Goal: Information Seeking & Learning: Check status

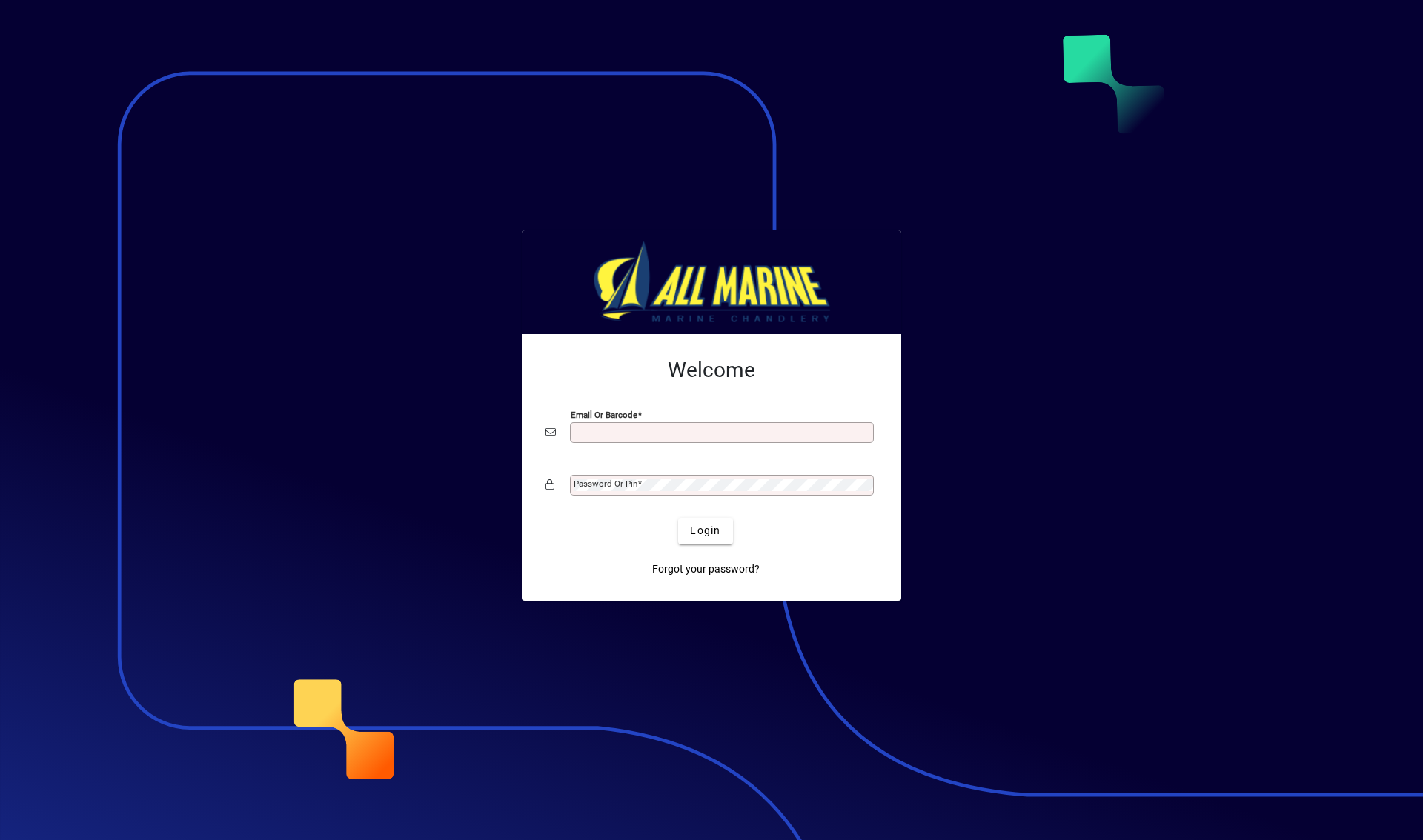
click at [601, 438] on input "Email or Barcode" at bounding box center [724, 433] width 299 height 12
type input "**********"
click at [658, 491] on div "Password or Pin" at bounding box center [721, 485] width 304 height 21
click at [715, 540] on span "submit" at bounding box center [704, 531] width 54 height 36
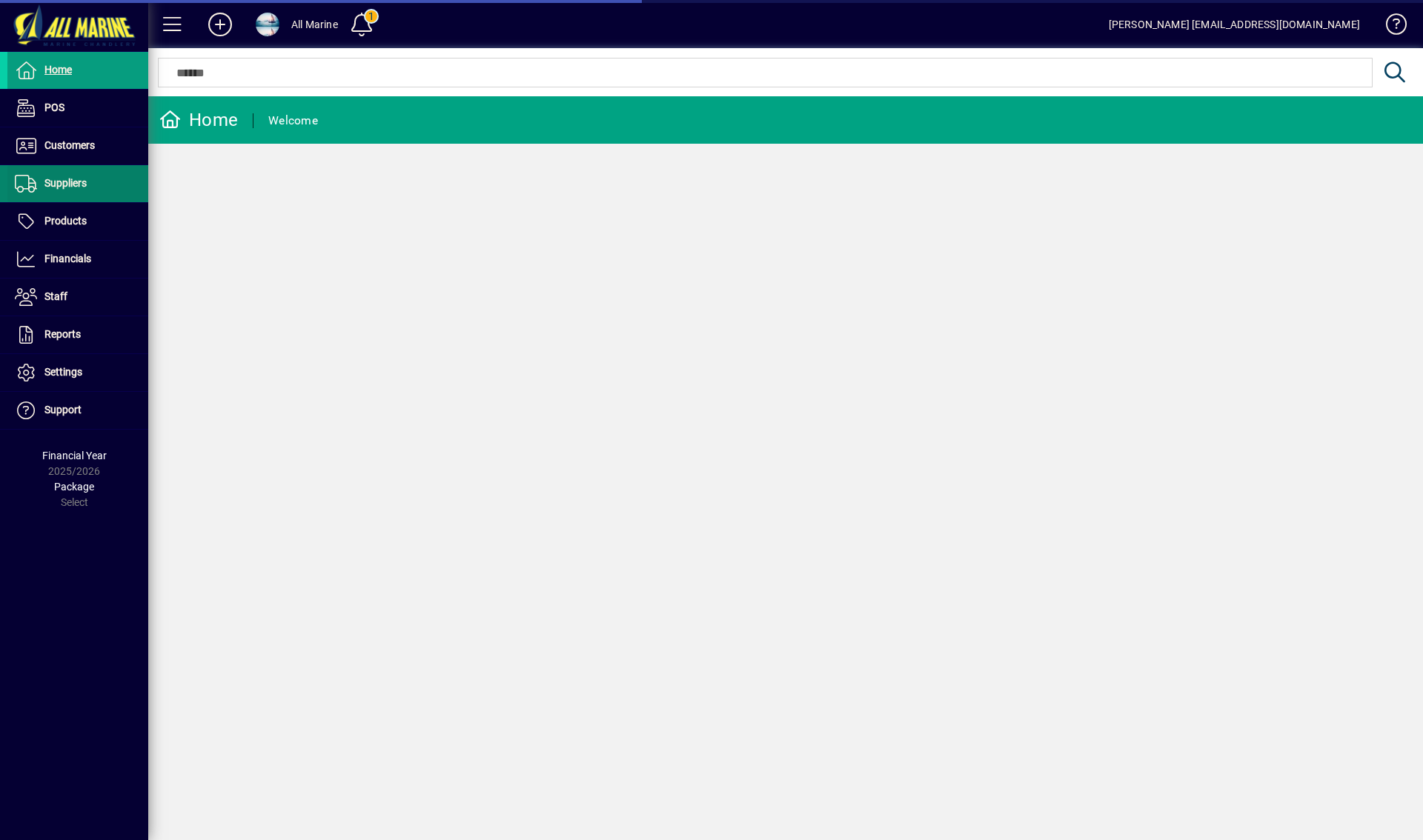
click at [84, 191] on span "Suppliers" at bounding box center [47, 183] width 79 height 18
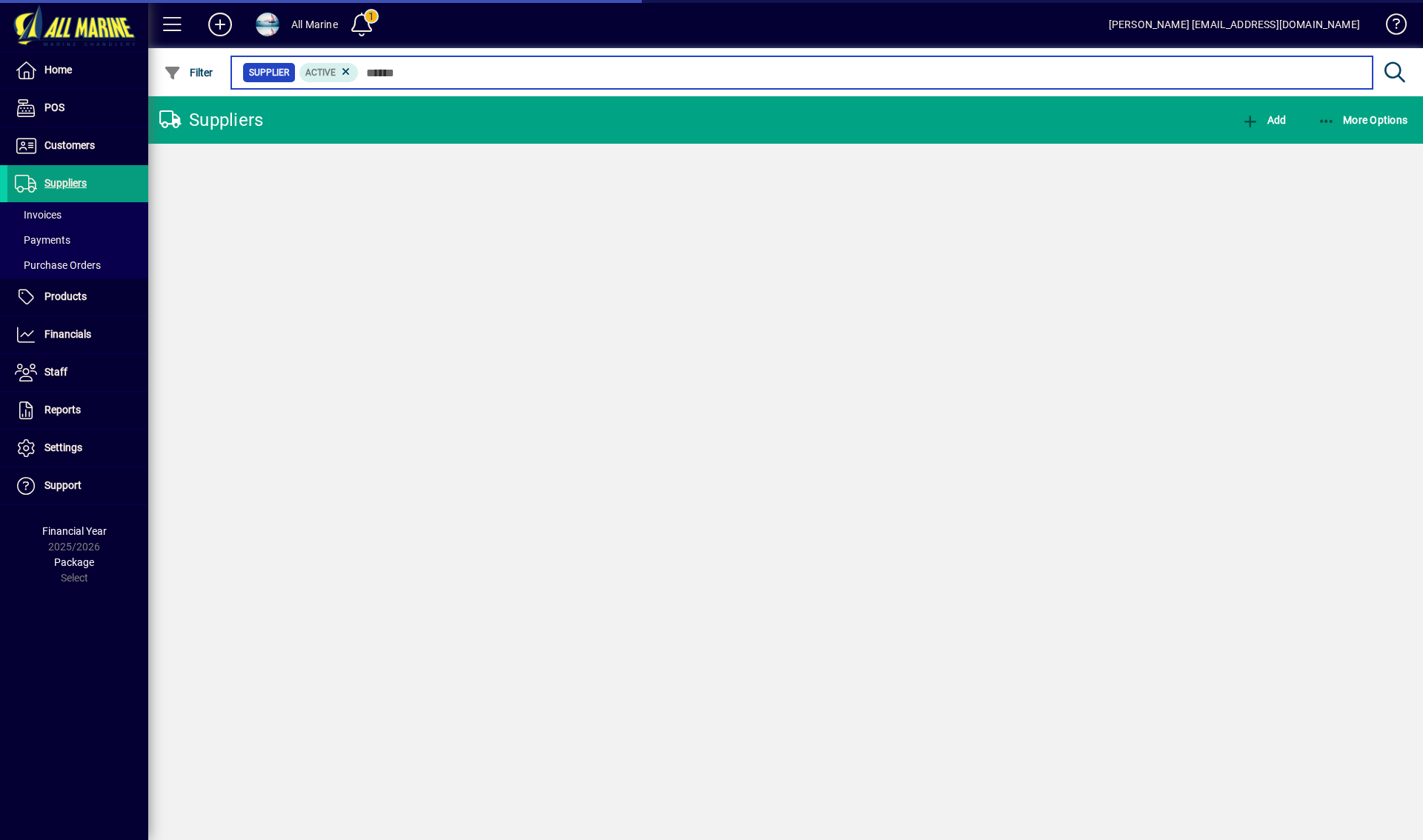
click at [384, 74] on input "text" at bounding box center [859, 72] width 1001 height 21
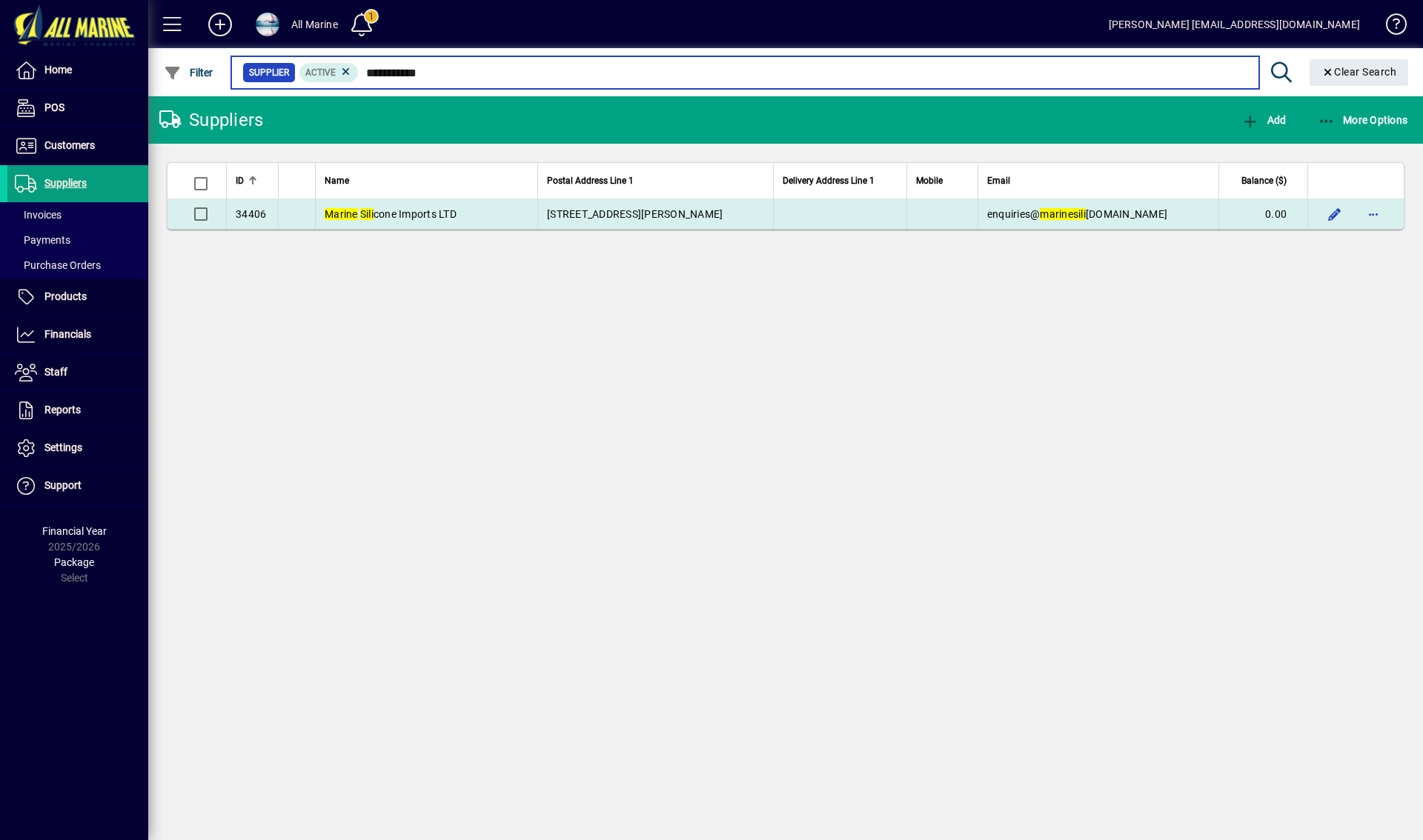
type input "**********"
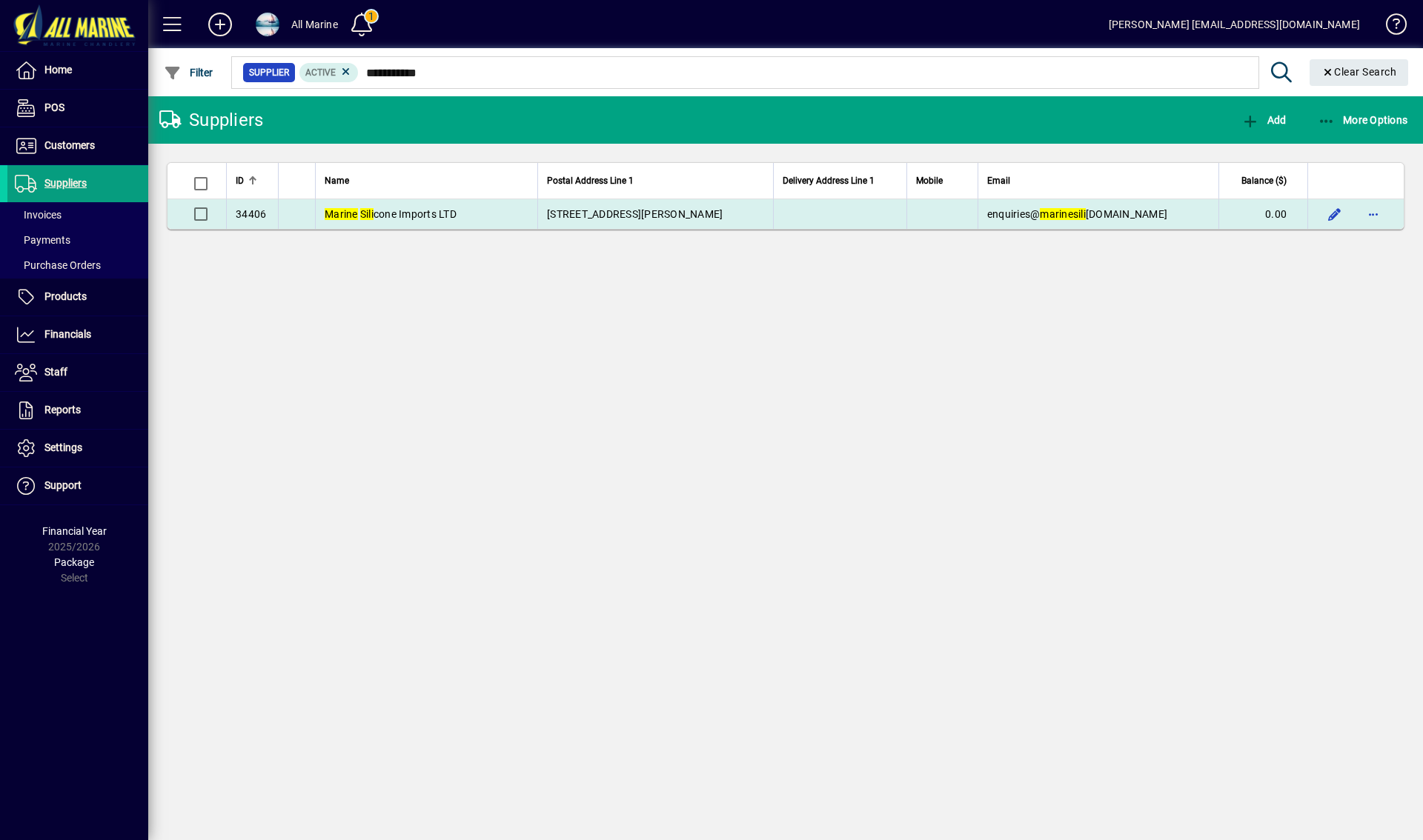
click at [411, 208] on span "Marine Sili cone Imports LTD" at bounding box center [391, 214] width 132 height 12
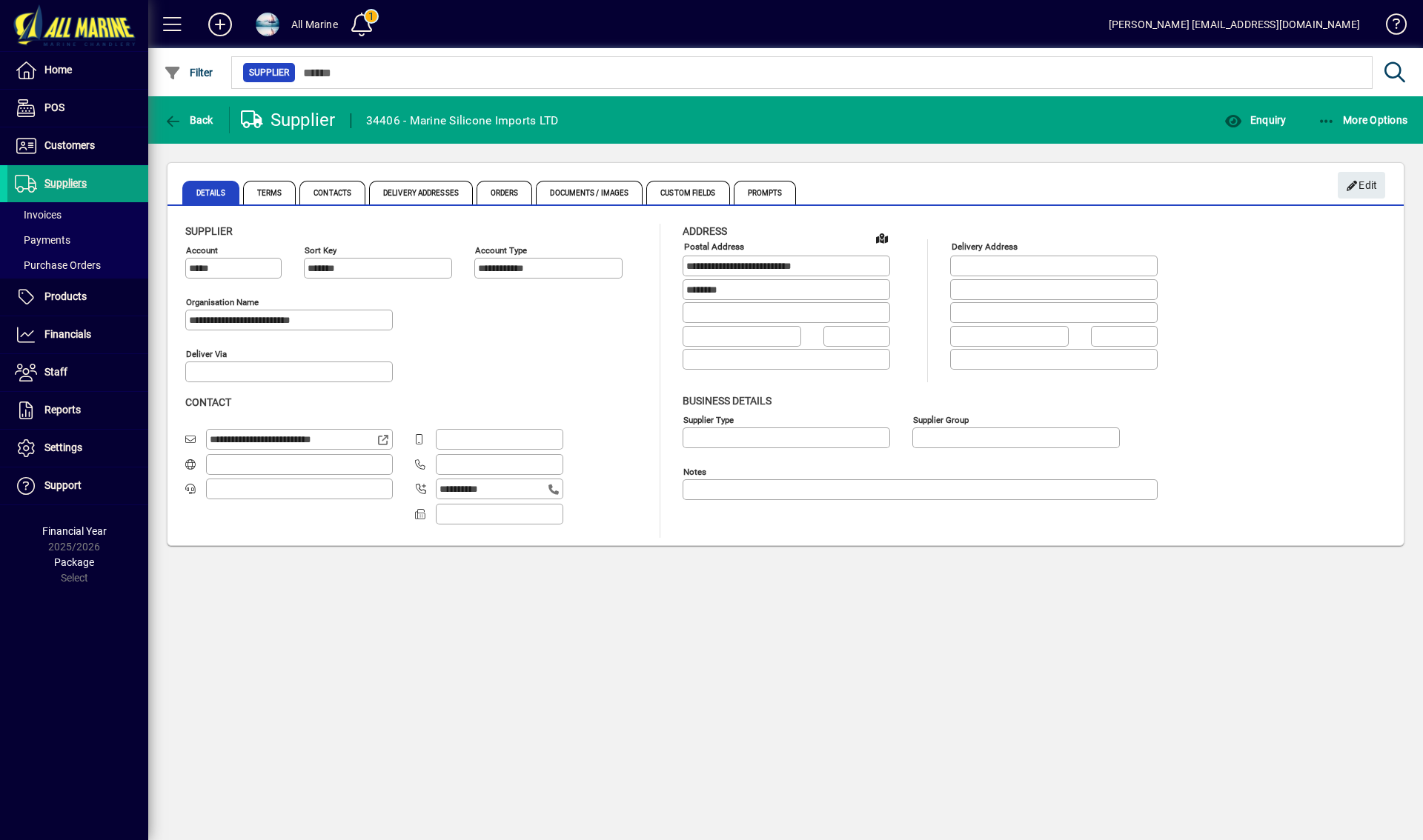
click at [1415, 130] on div "More Options" at bounding box center [1362, 120] width 121 height 27
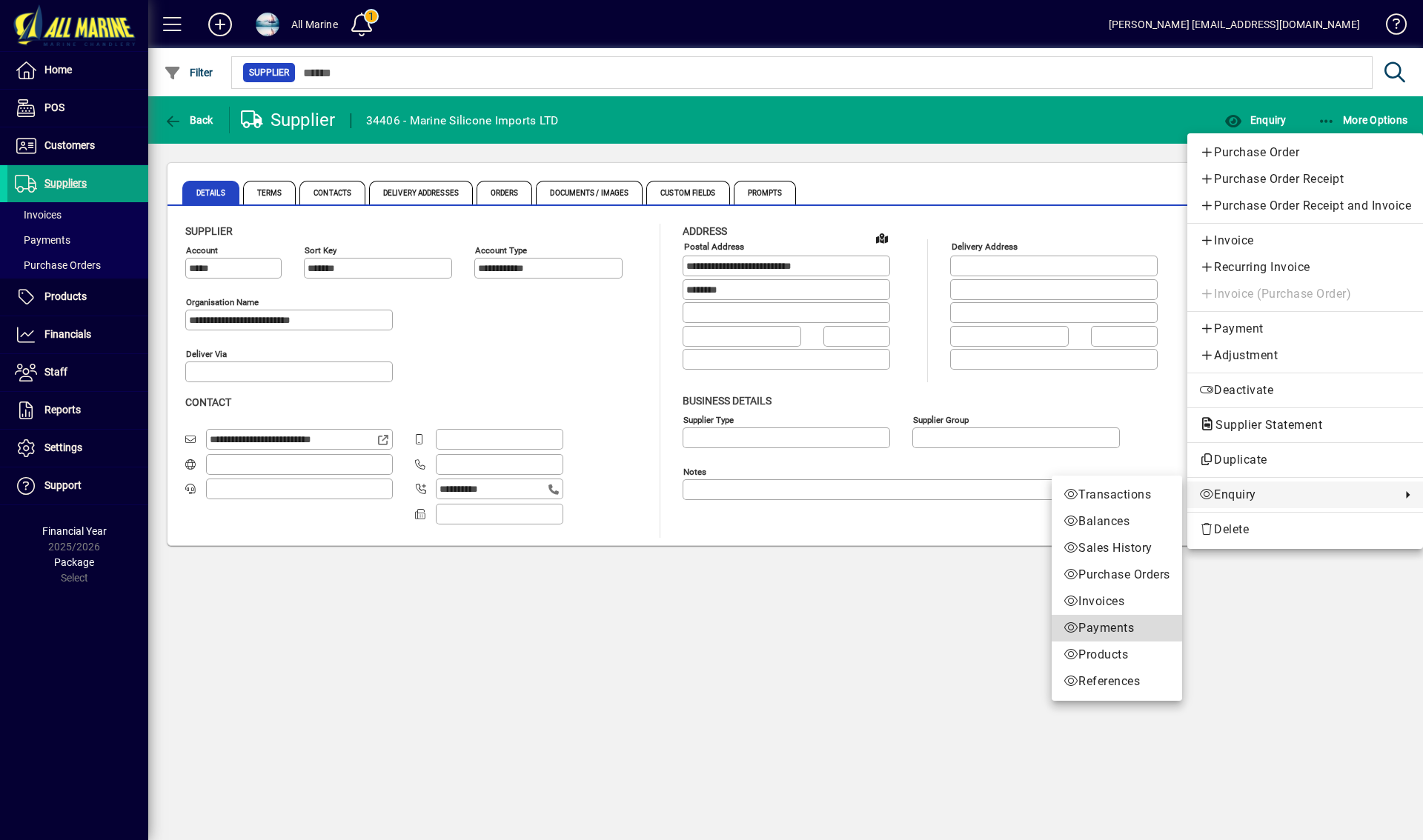
click at [1100, 632] on span "Payments" at bounding box center [1117, 627] width 107 height 18
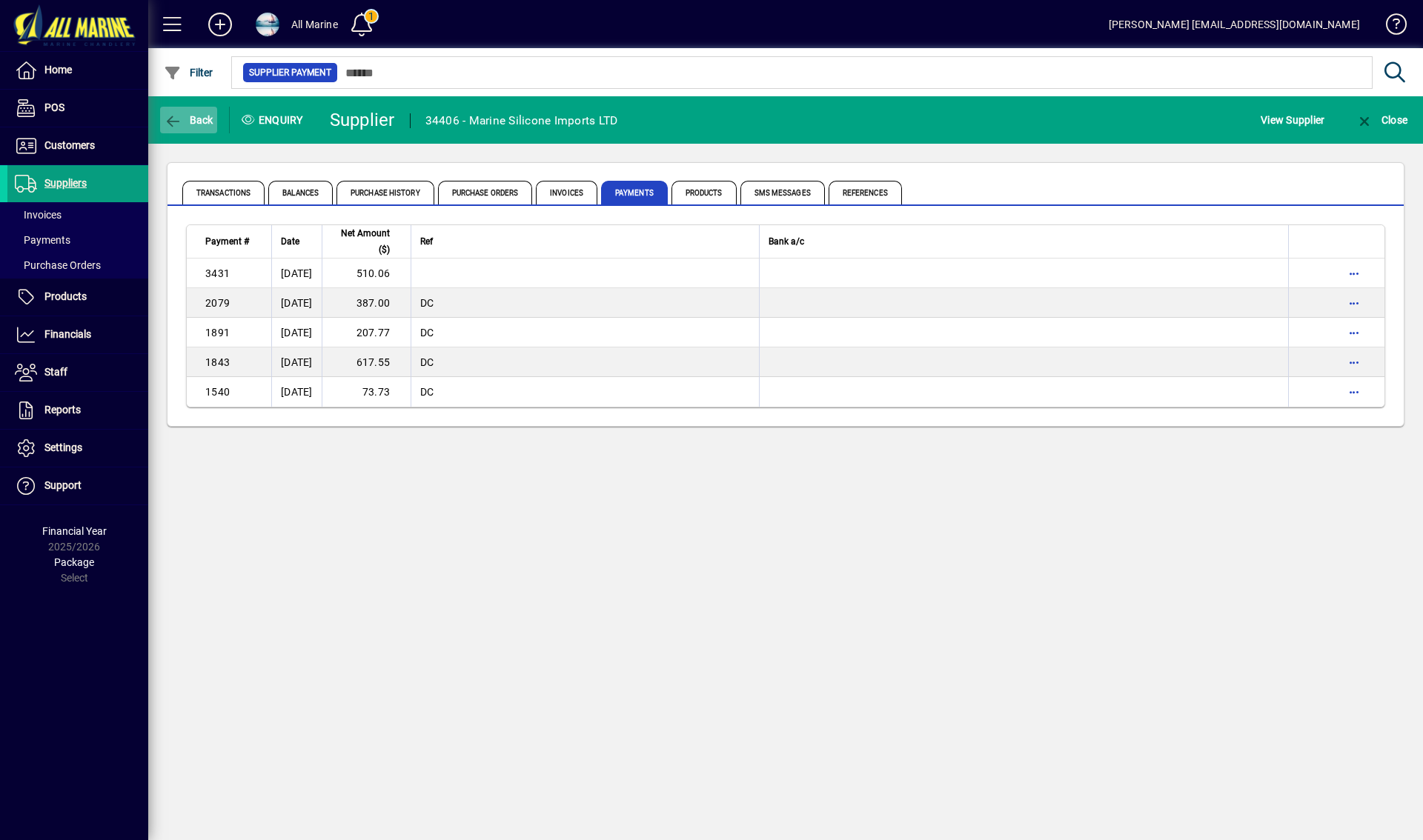
click at [189, 130] on span "button" at bounding box center [188, 120] width 57 height 36
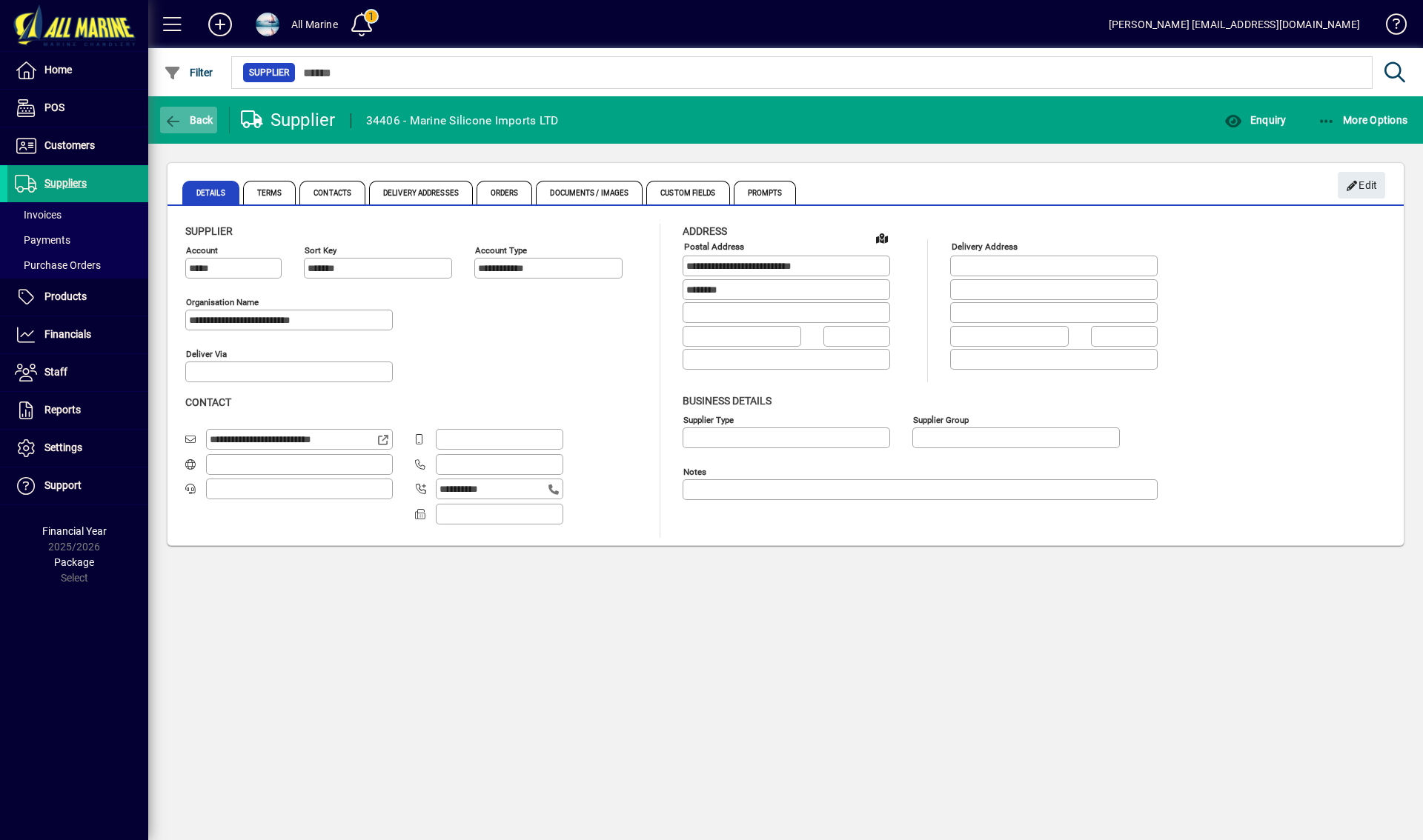
click at [191, 123] on span "Back" at bounding box center [188, 120] width 49 height 12
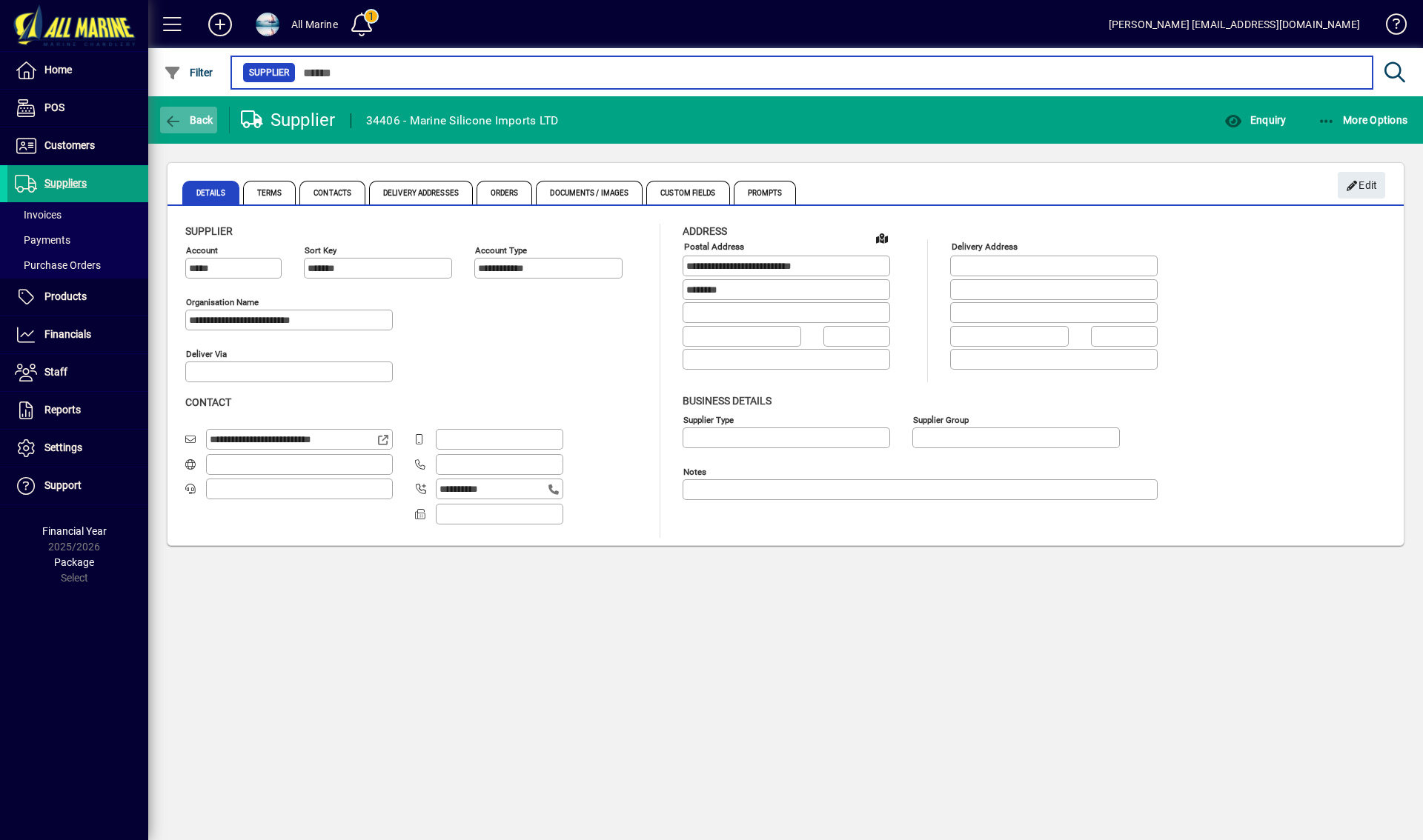
type input "**********"
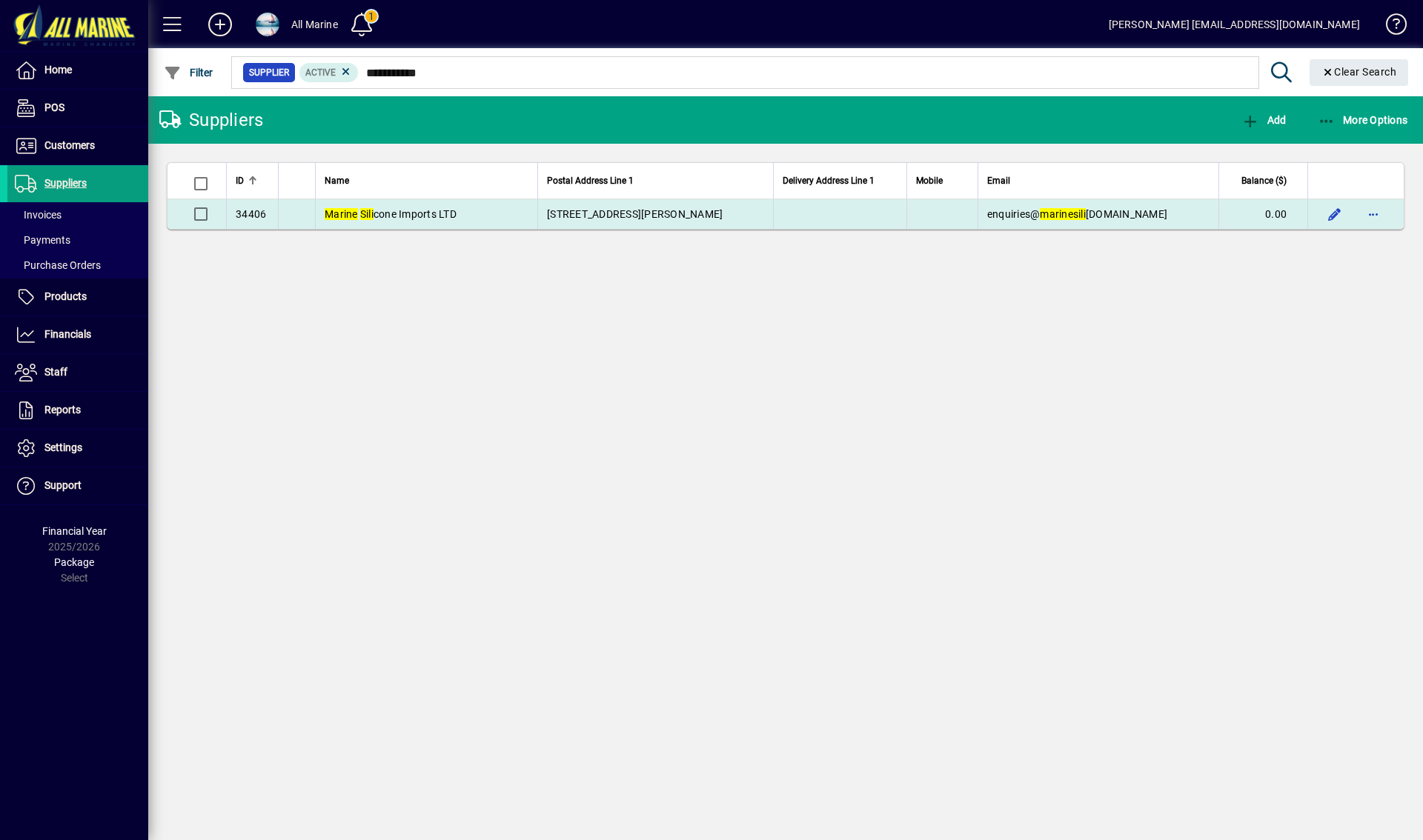
click at [411, 213] on span "Marine Sili cone Imports LTD" at bounding box center [391, 214] width 132 height 12
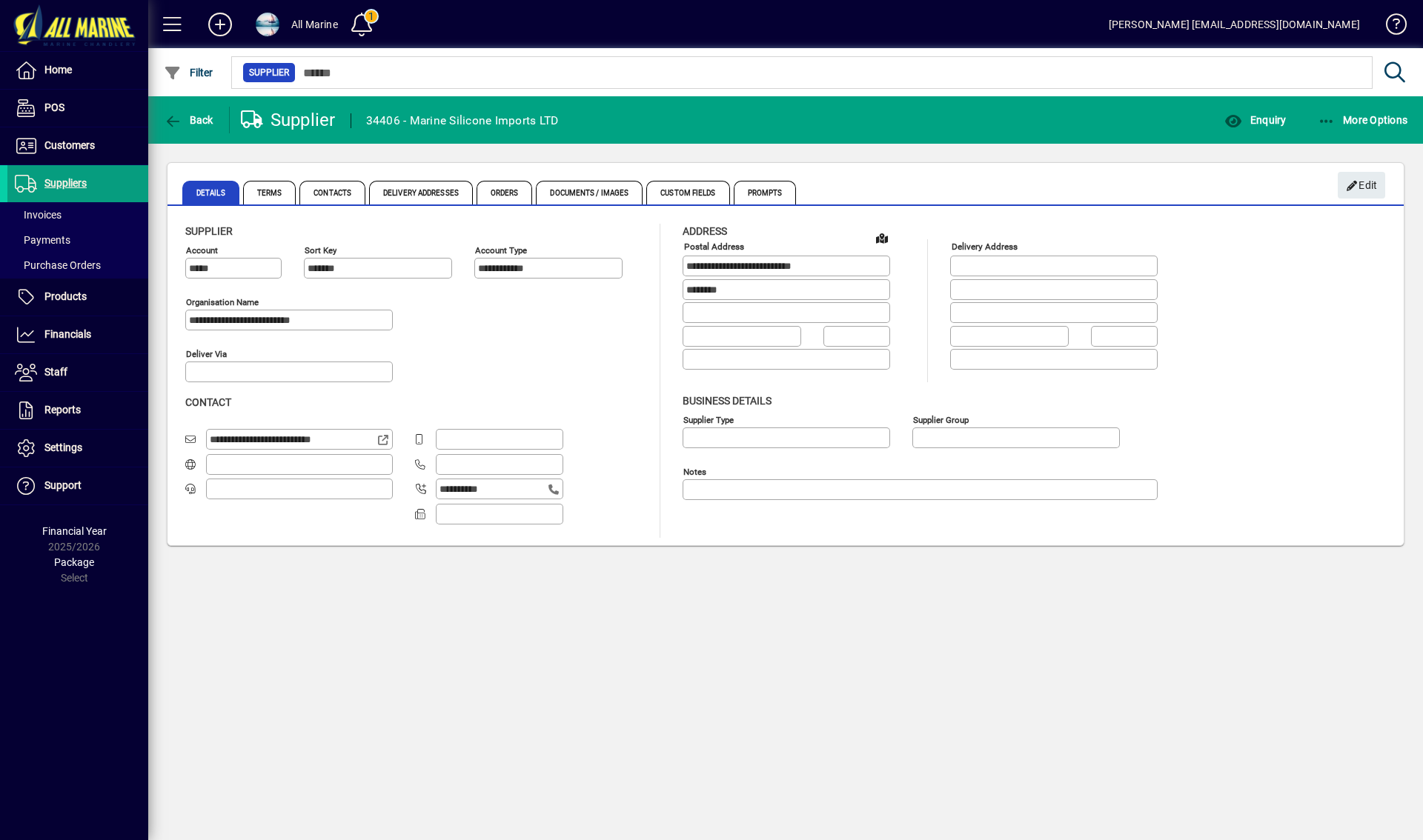
click at [1313, 99] on mat-toolbar-row "Back Supplier 34406 - Marine Silicone Imports LTD Enquiry More Options" at bounding box center [785, 120] width 1274 height 48
click at [1287, 115] on span "button" at bounding box center [1255, 120] width 69 height 36
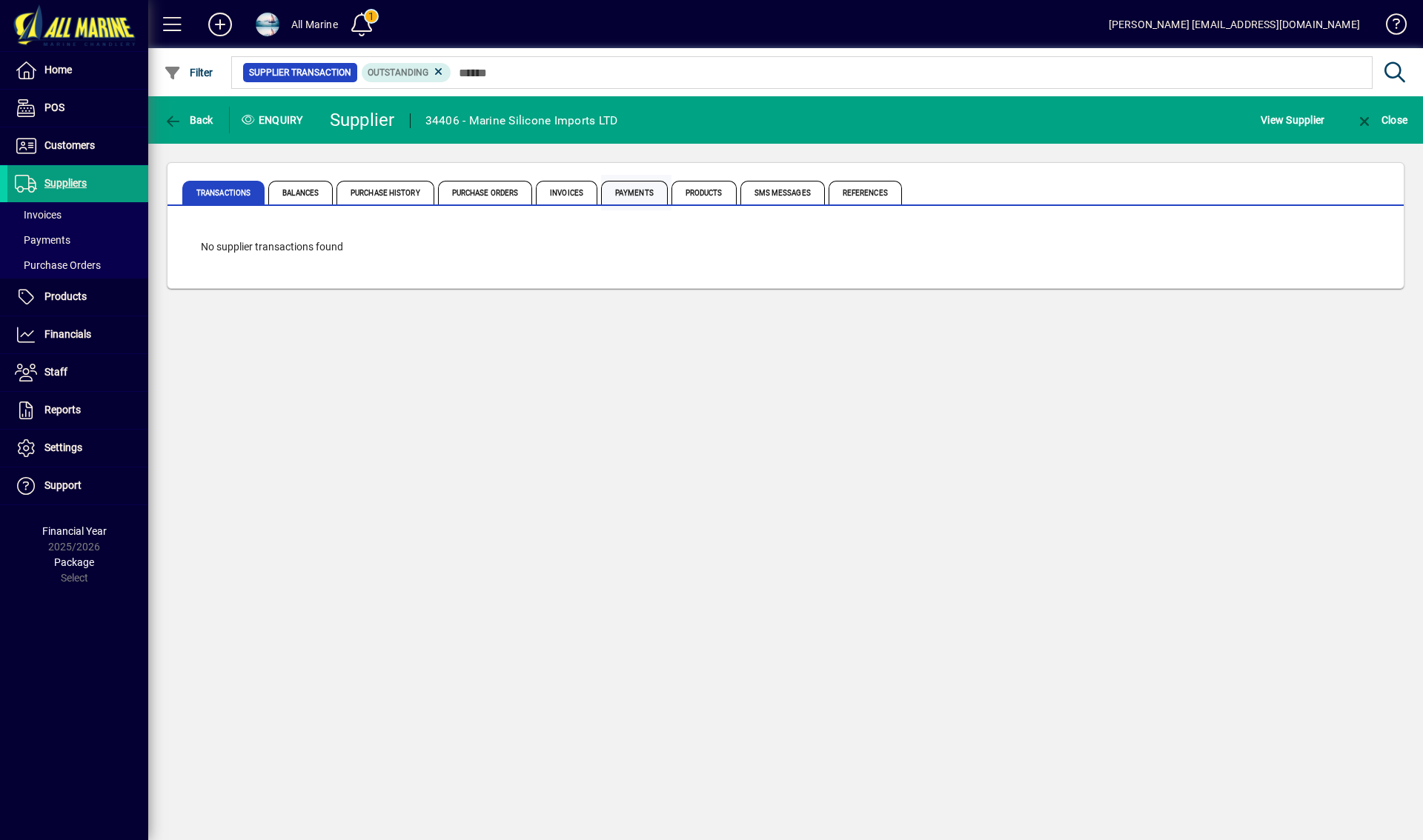
click at [623, 195] on span "Payments" at bounding box center [634, 192] width 67 height 23
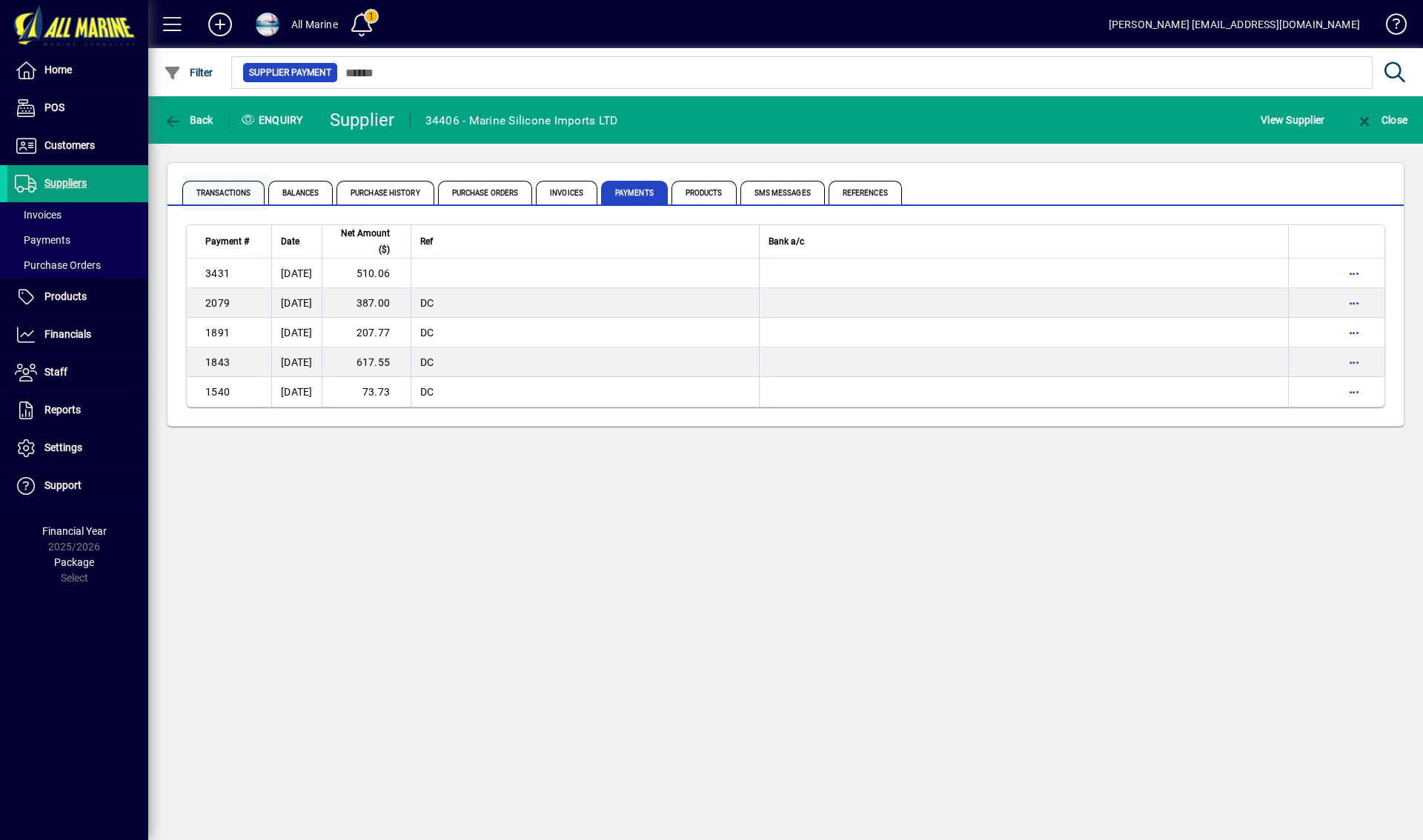
click at [251, 194] on span "Transactions" at bounding box center [223, 192] width 82 height 23
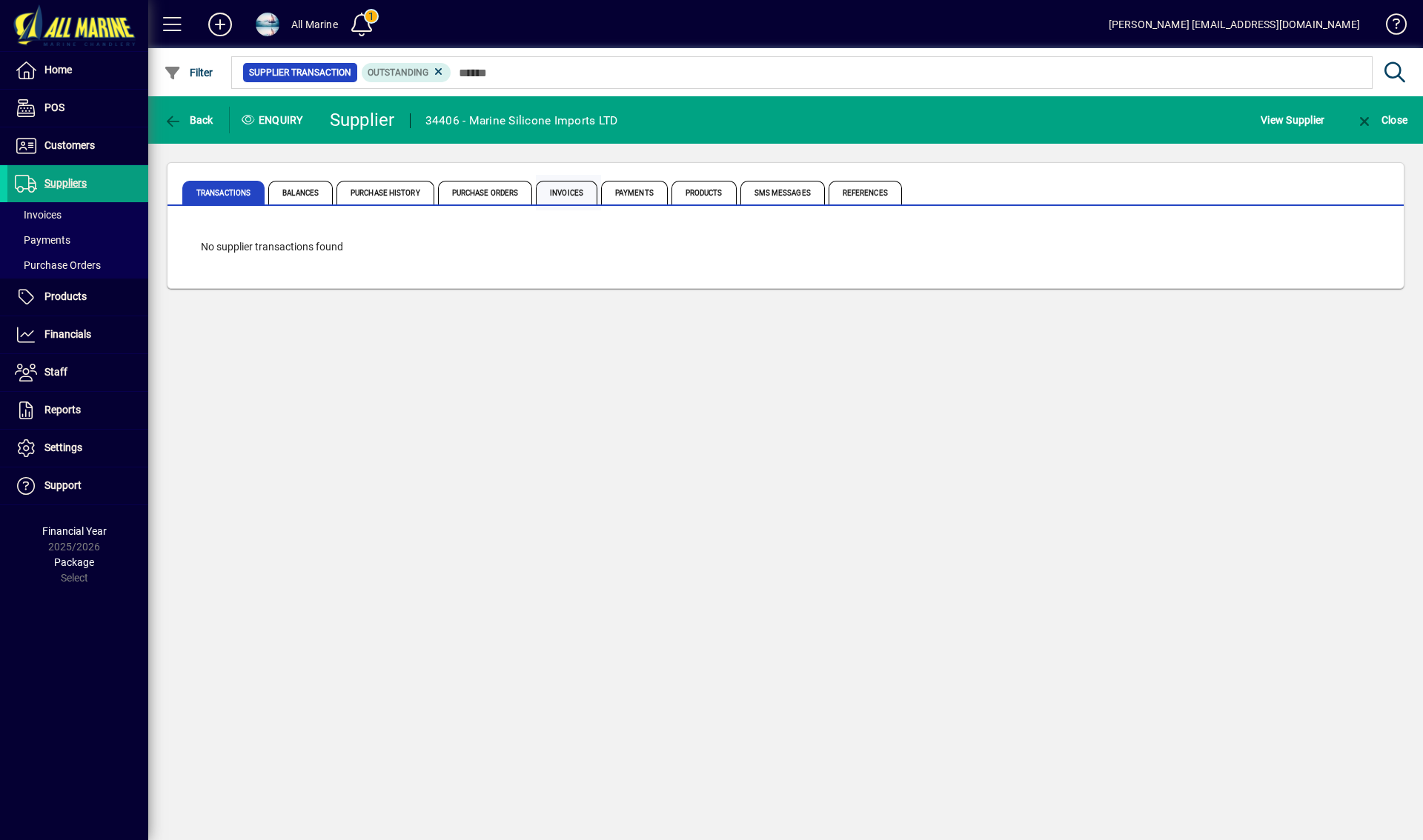
click at [553, 192] on span "Invoices" at bounding box center [566, 192] width 62 height 23
